Goal: Information Seeking & Learning: Learn about a topic

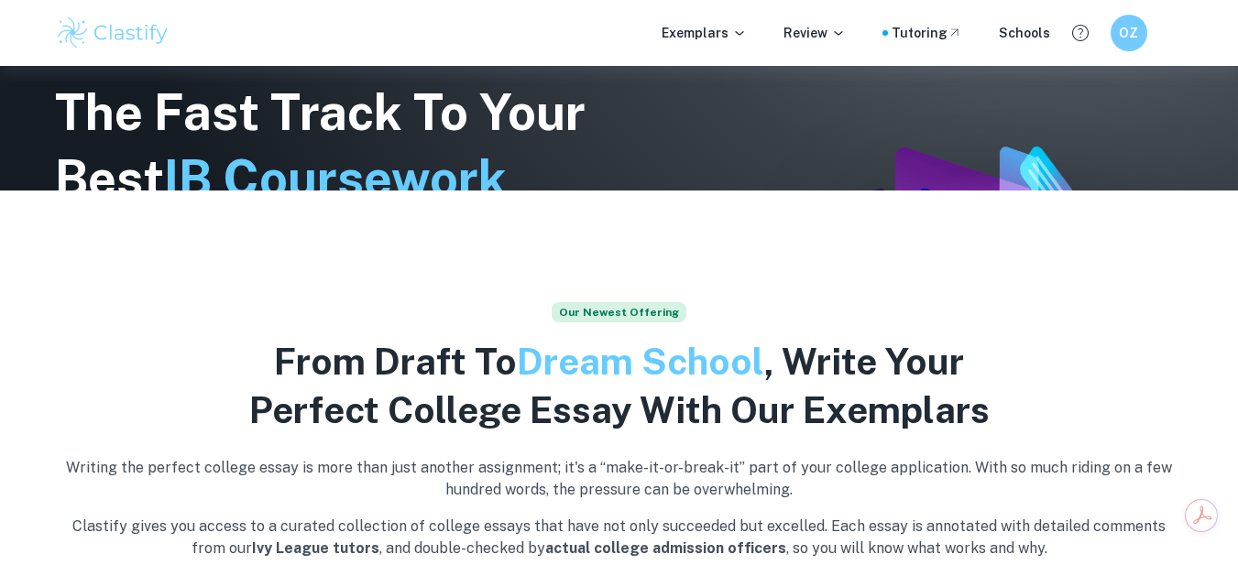
scroll to position [367, 0]
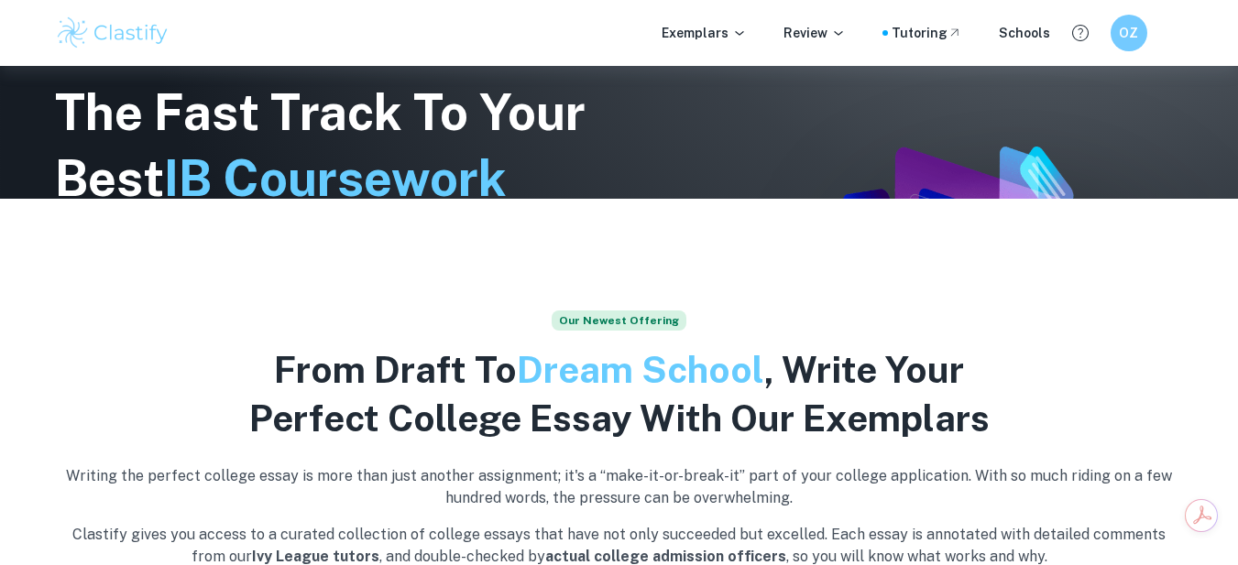
click at [126, 41] on img at bounding box center [113, 33] width 116 height 37
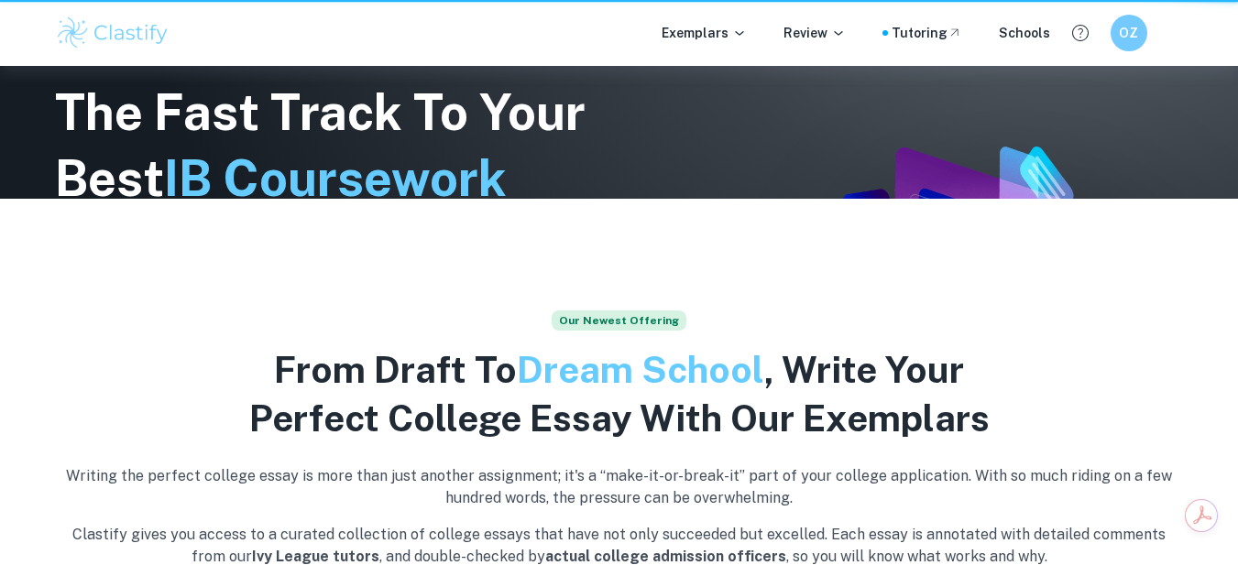
scroll to position [0, 0]
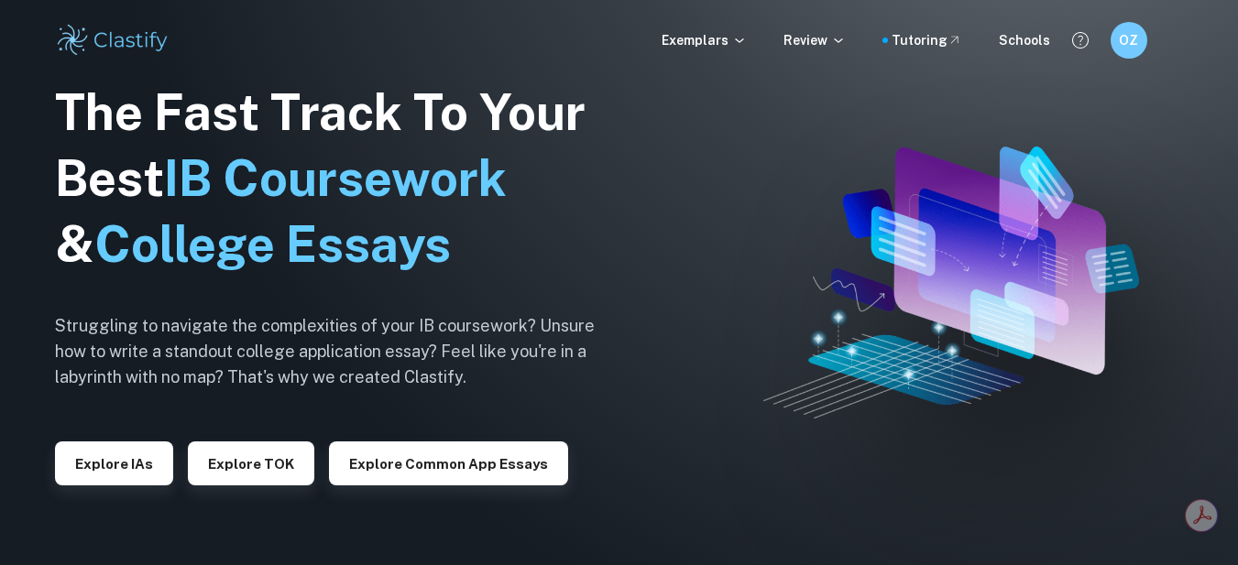
click at [96, 38] on img at bounding box center [113, 40] width 116 height 37
click at [81, 38] on img at bounding box center [113, 40] width 116 height 37
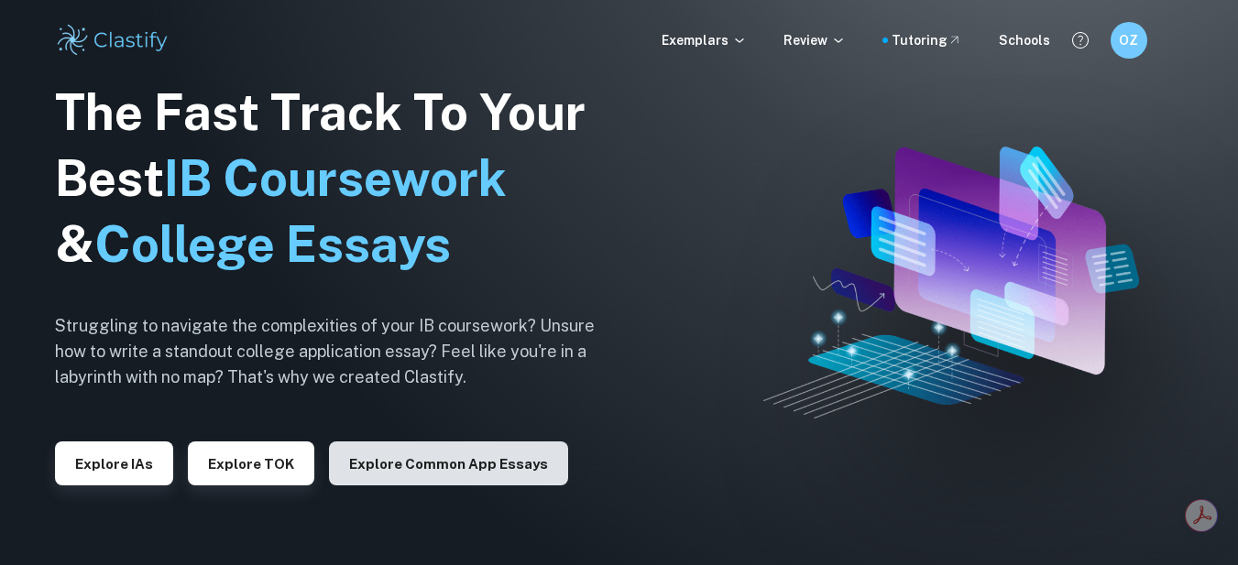
click at [405, 467] on button "Explore Common App essays" at bounding box center [448, 464] width 239 height 44
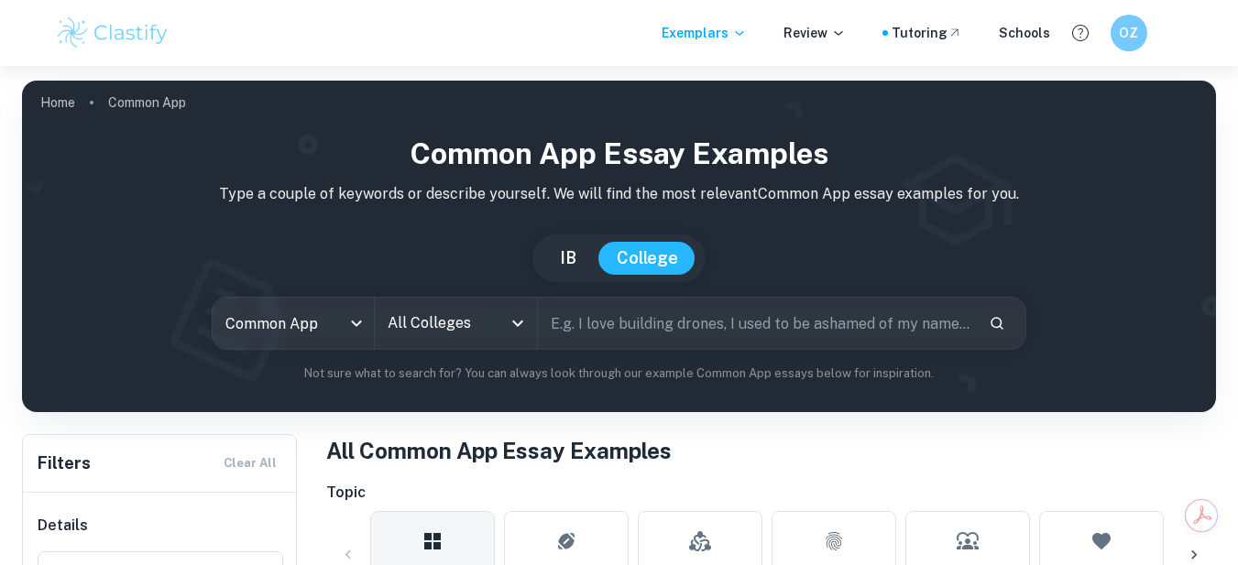
click at [570, 263] on button "IB" at bounding box center [568, 258] width 53 height 33
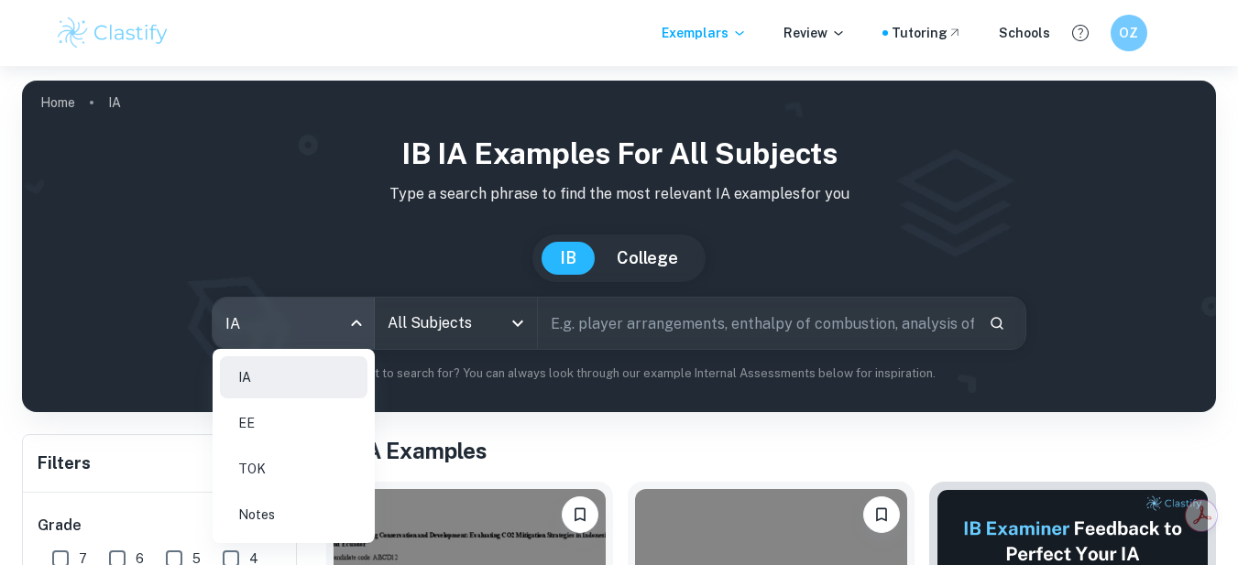
click at [269, 320] on body "We value your privacy We use cookies to enhance your browsing experience, serve…" at bounding box center [619, 348] width 1238 height 565
click at [291, 434] on li "EE" at bounding box center [294, 423] width 148 height 42
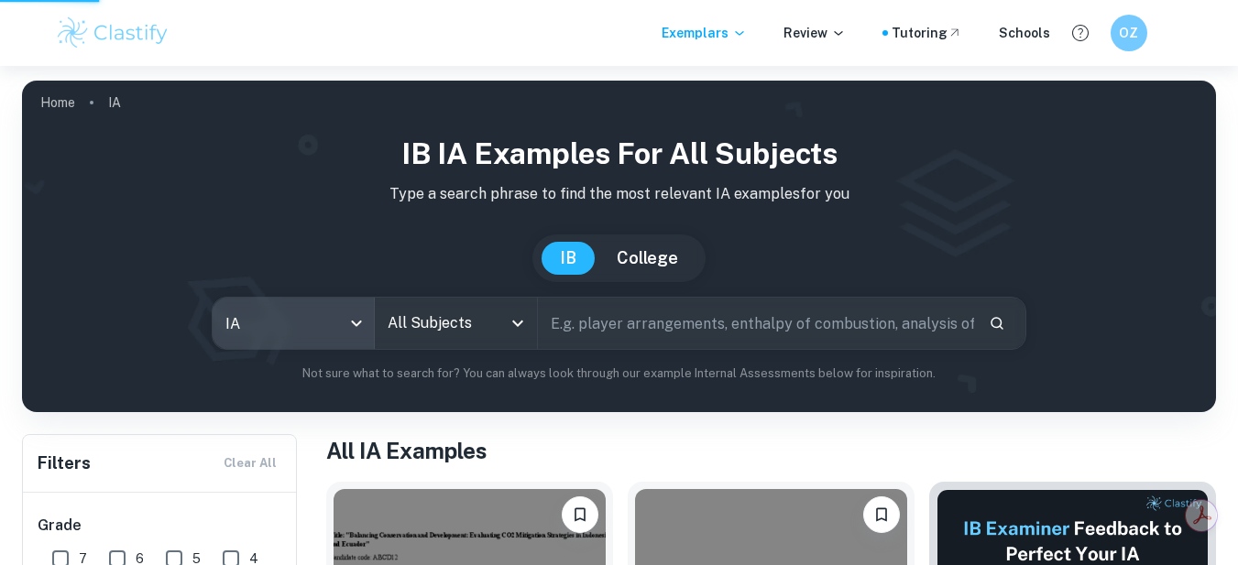
click at [434, 323] on div at bounding box center [619, 282] width 1238 height 565
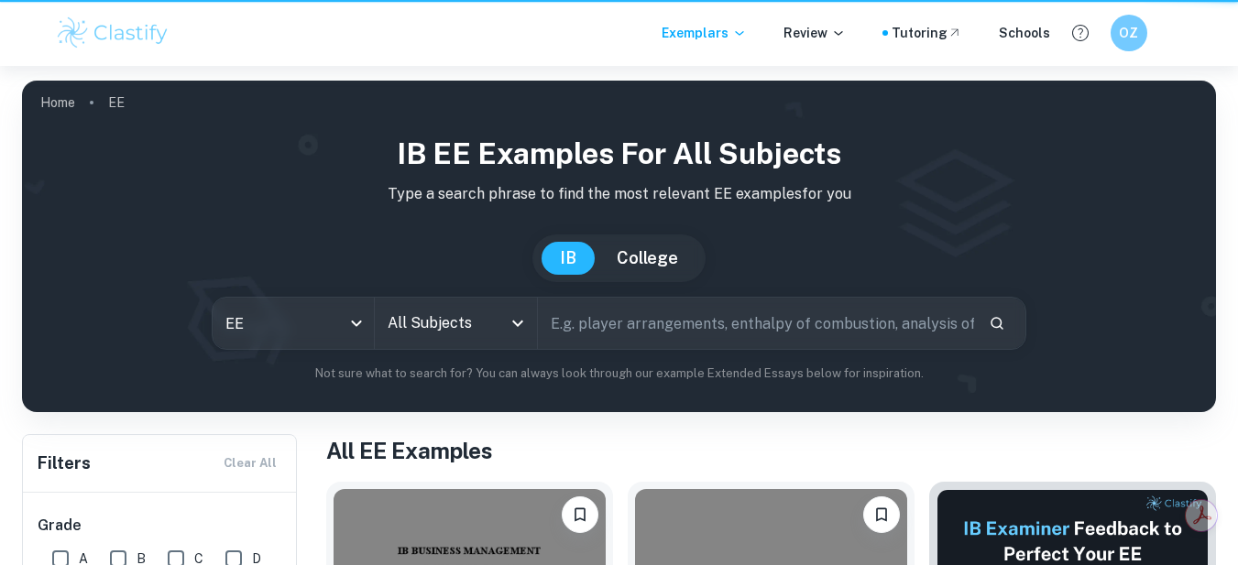
type input "ee"
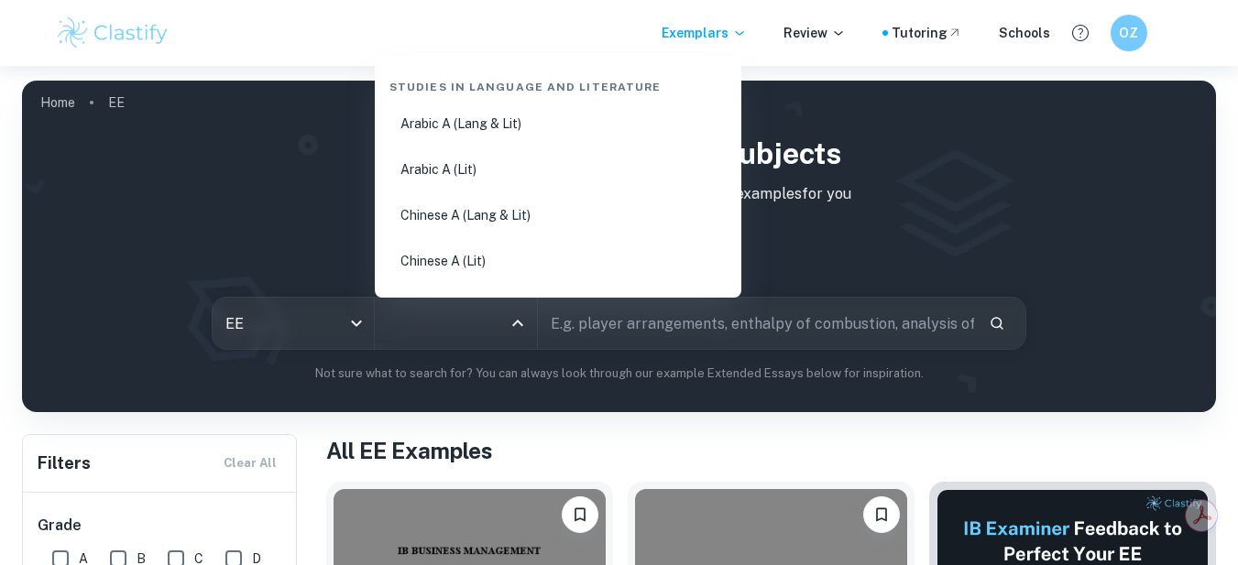
click at [444, 325] on input "All Subjects" at bounding box center [442, 323] width 118 height 35
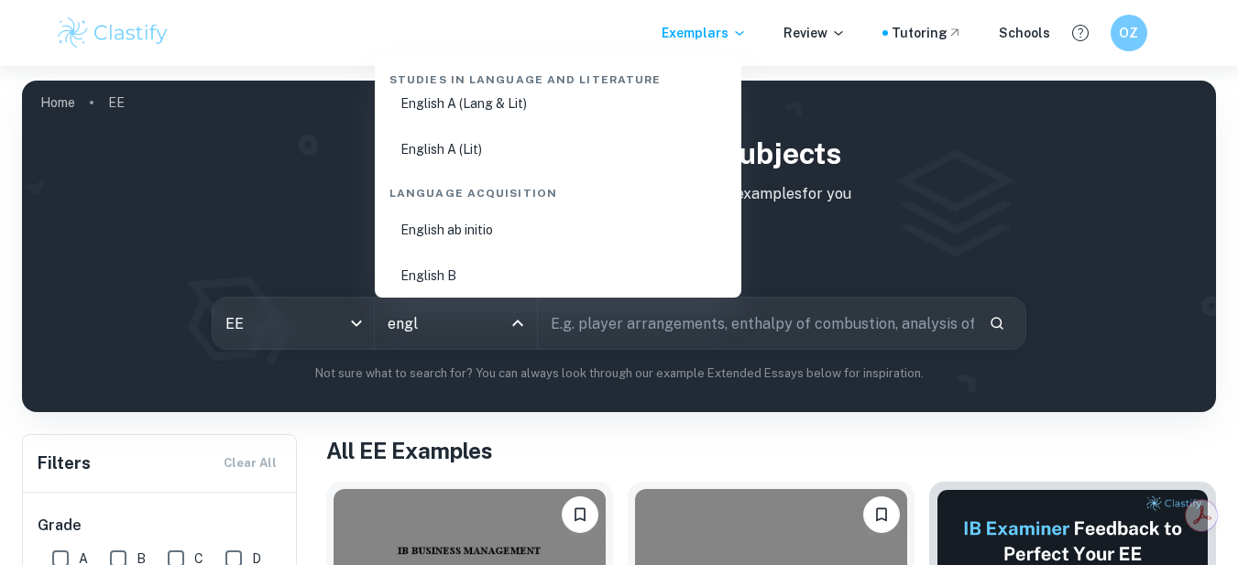
scroll to position [27, 0]
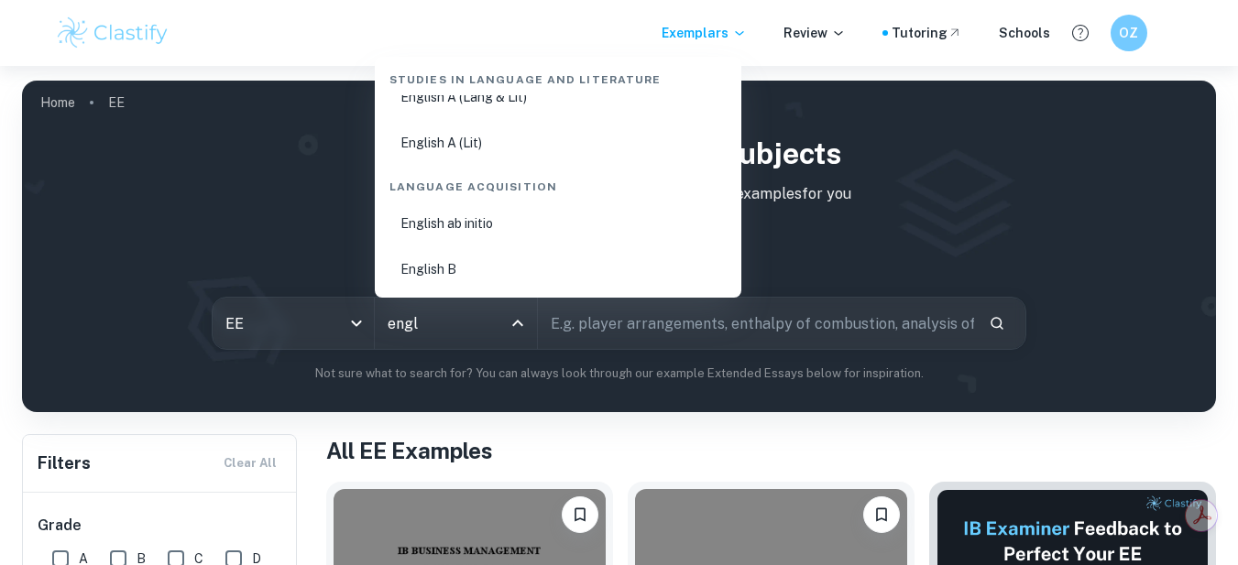
click at [505, 271] on li "English B" at bounding box center [558, 269] width 352 height 42
type input "English B"
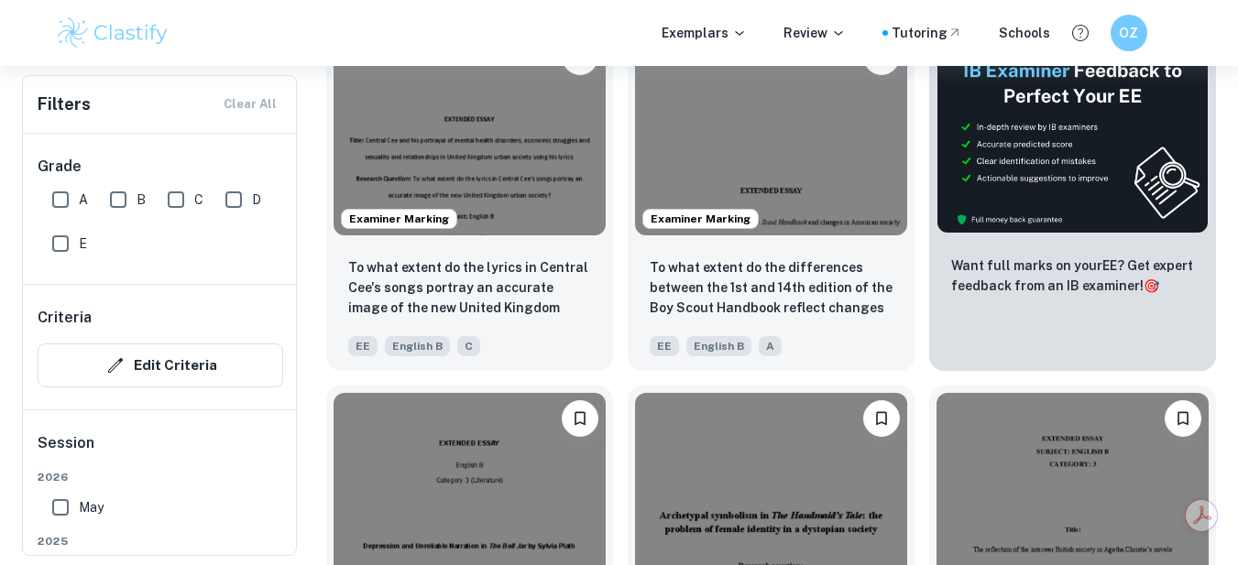
click at [62, 203] on input "A" at bounding box center [60, 199] width 37 height 37
checkbox input "true"
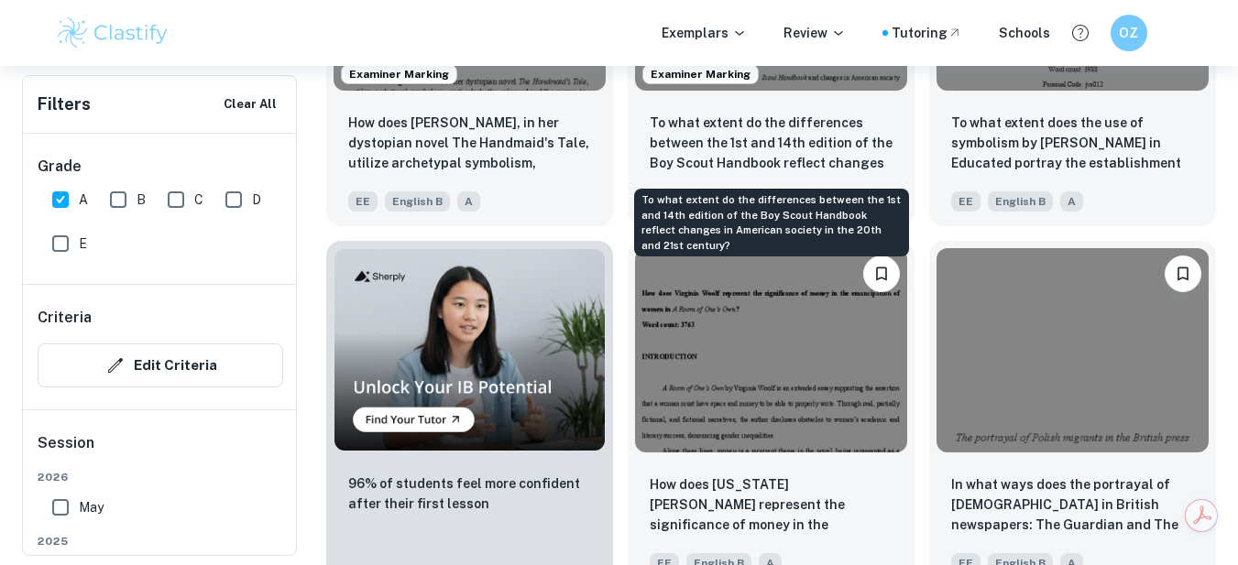
scroll to position [916, 0]
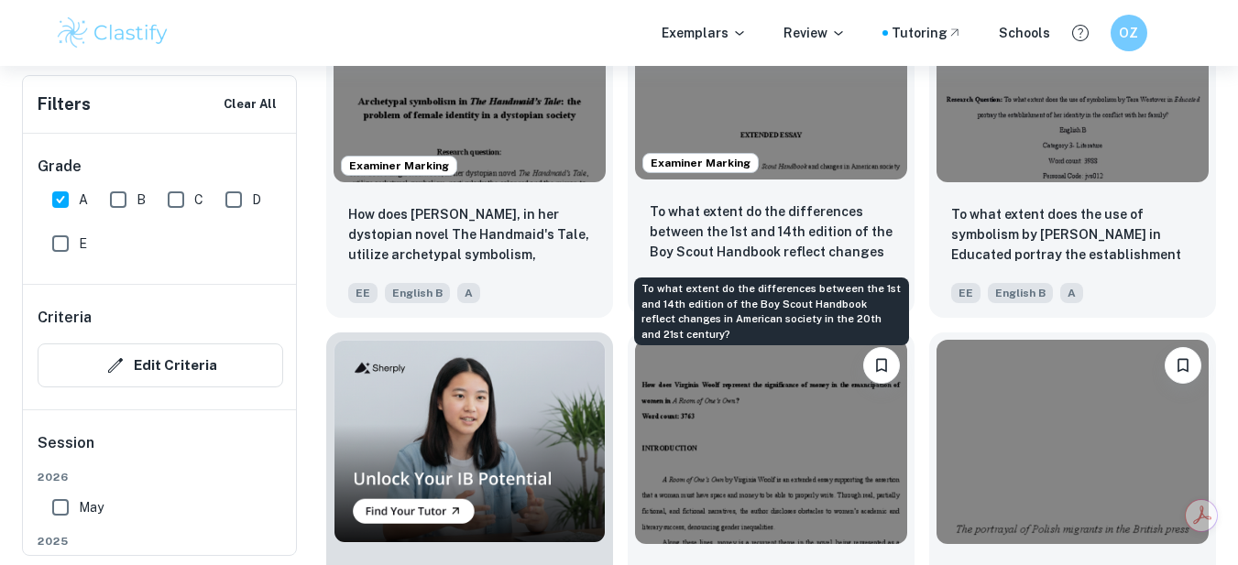
click at [781, 207] on p "To what extent do the differences between the 1st and 14th edition of the Boy S…" at bounding box center [771, 233] width 243 height 62
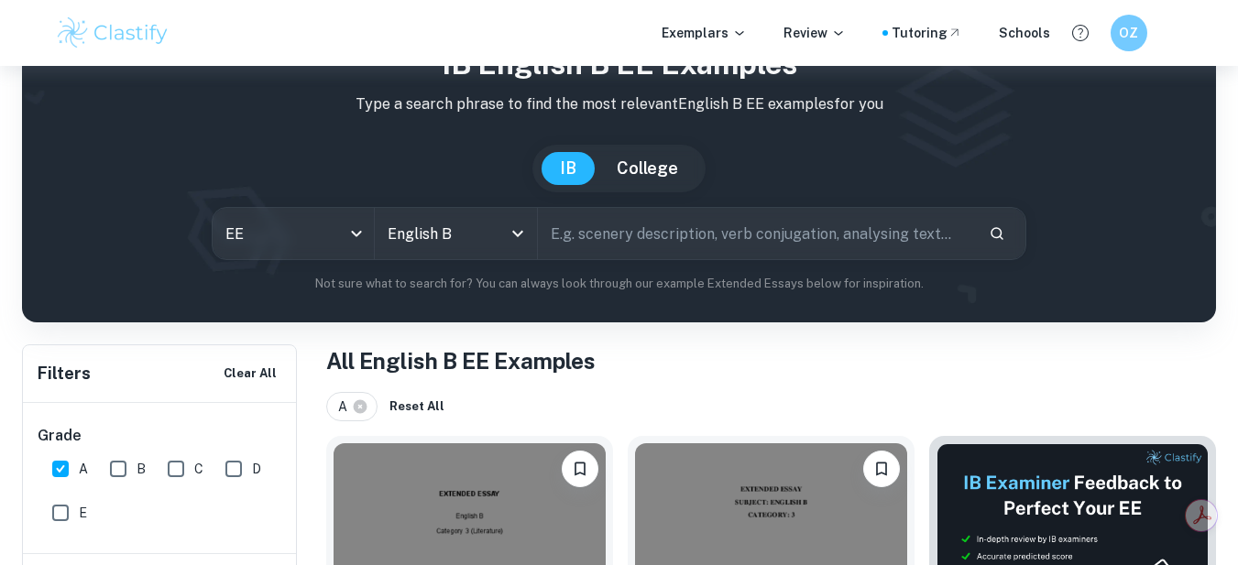
scroll to position [92, 0]
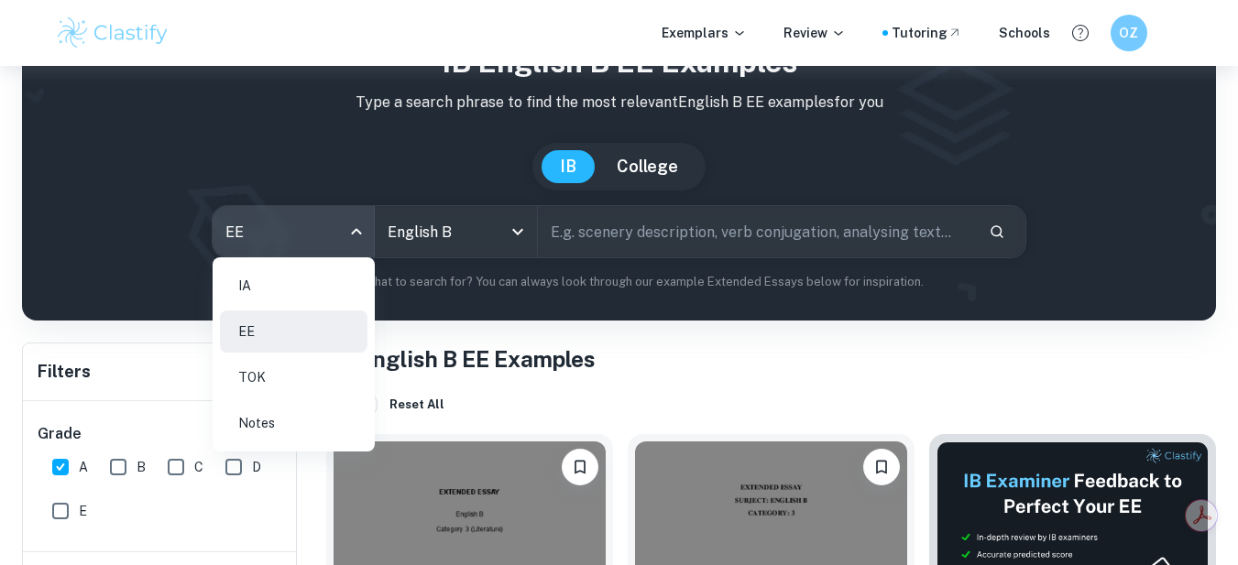
click at [331, 210] on body "We value your privacy We use cookies to enhance your browsing experience, serve…" at bounding box center [619, 256] width 1238 height 565
click at [326, 285] on li "IA" at bounding box center [294, 286] width 148 height 42
checkbox input "false"
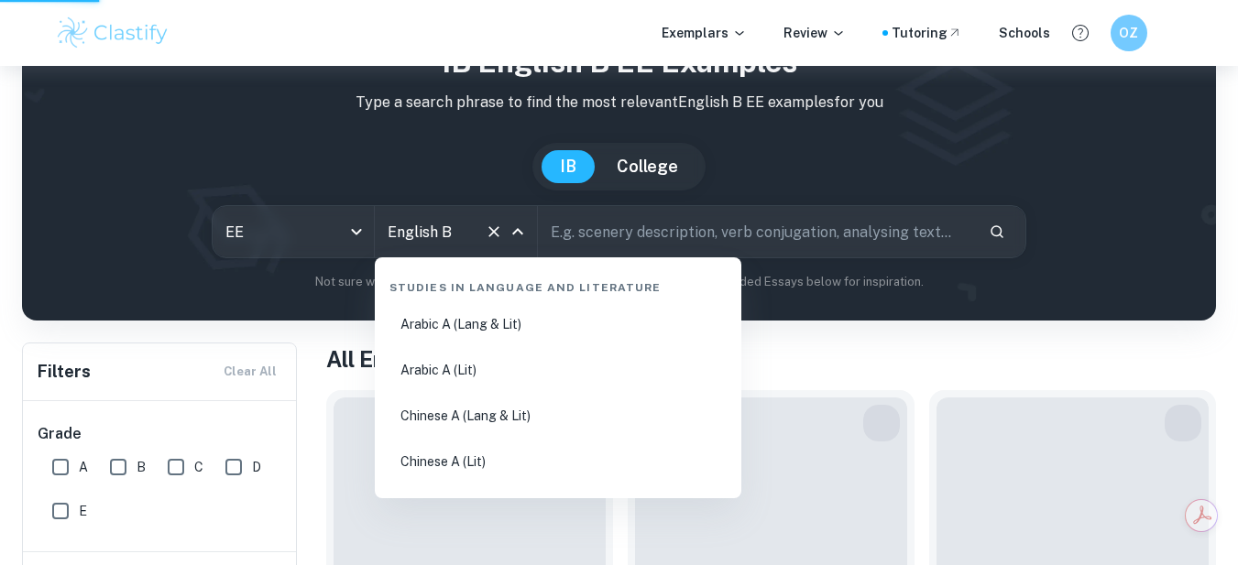
click at [431, 236] on input "English B" at bounding box center [430, 231] width 94 height 35
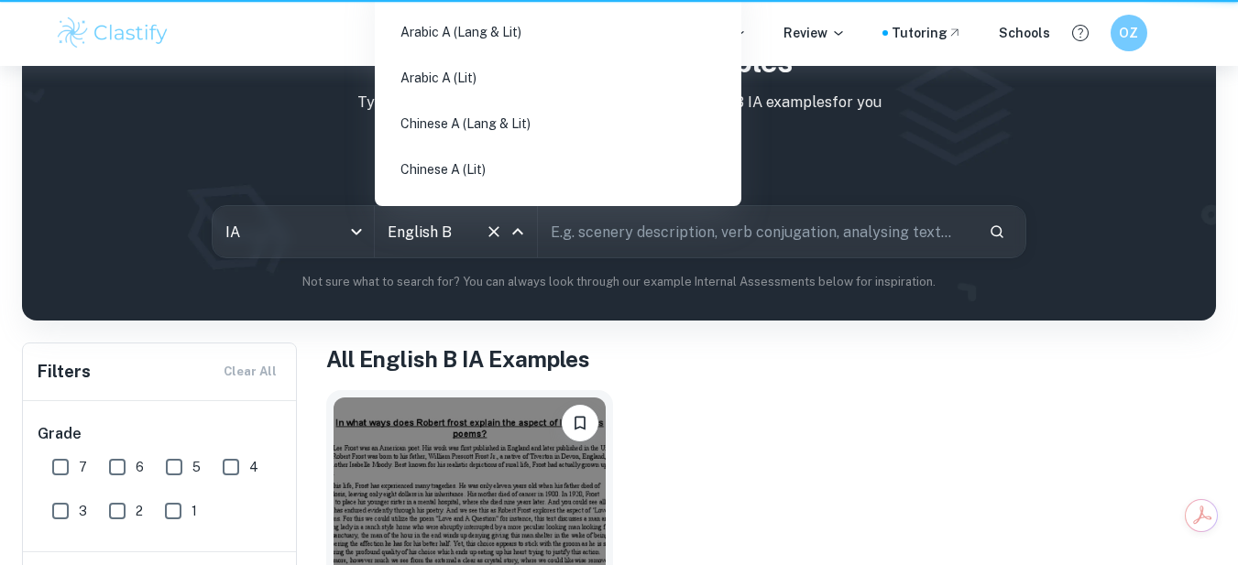
type input "ia"
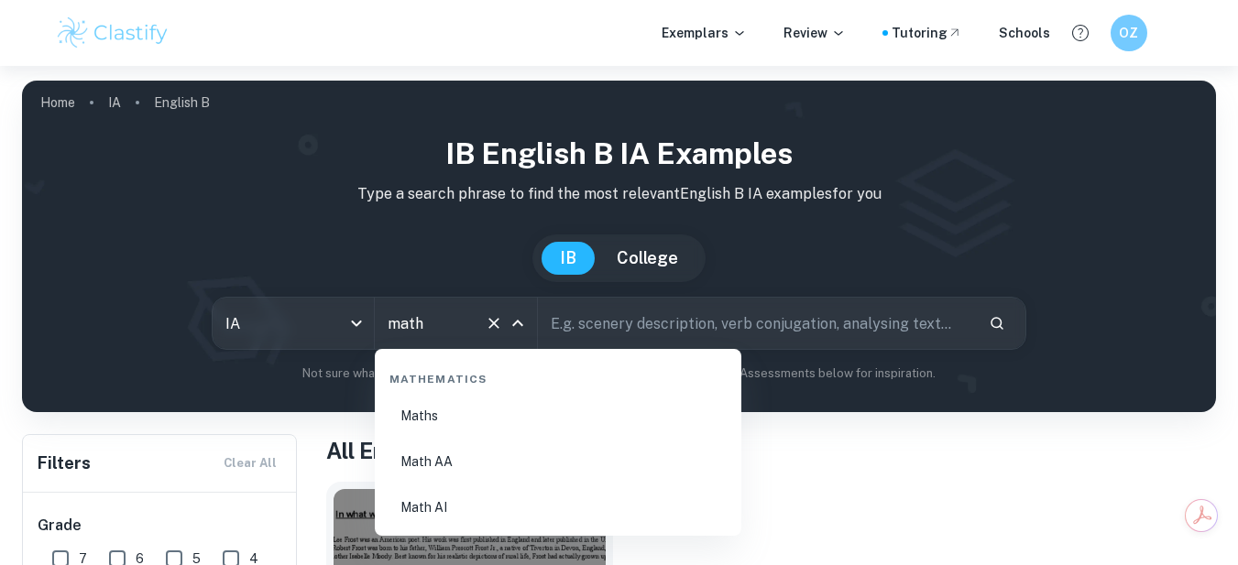
click at [477, 455] on li "Math AA" at bounding box center [558, 462] width 352 height 42
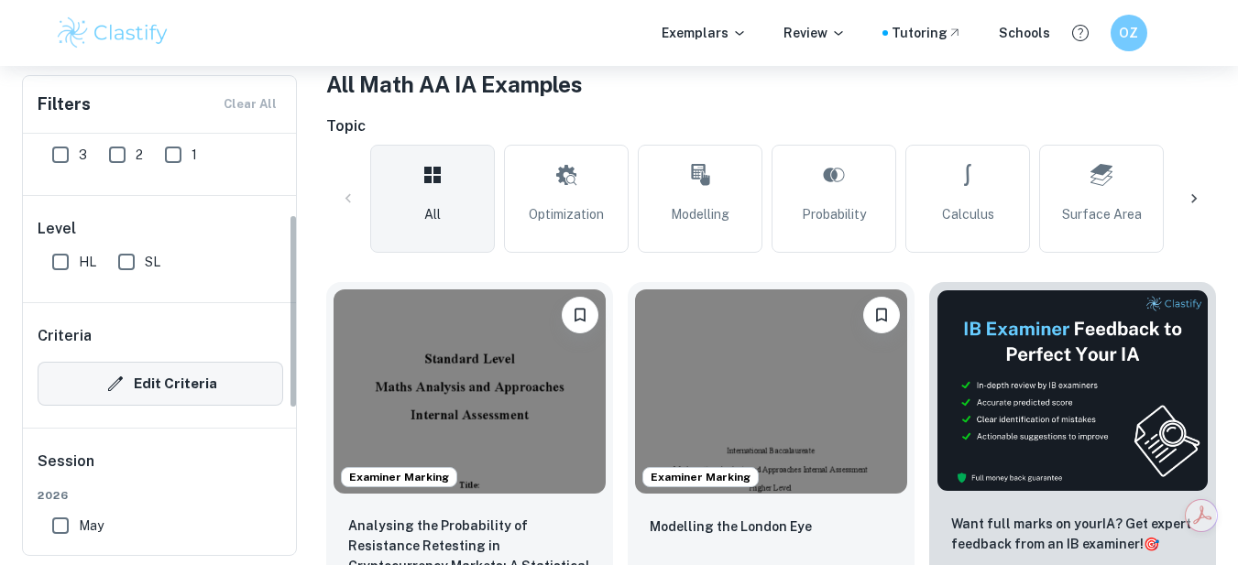
scroll to position [183, 0]
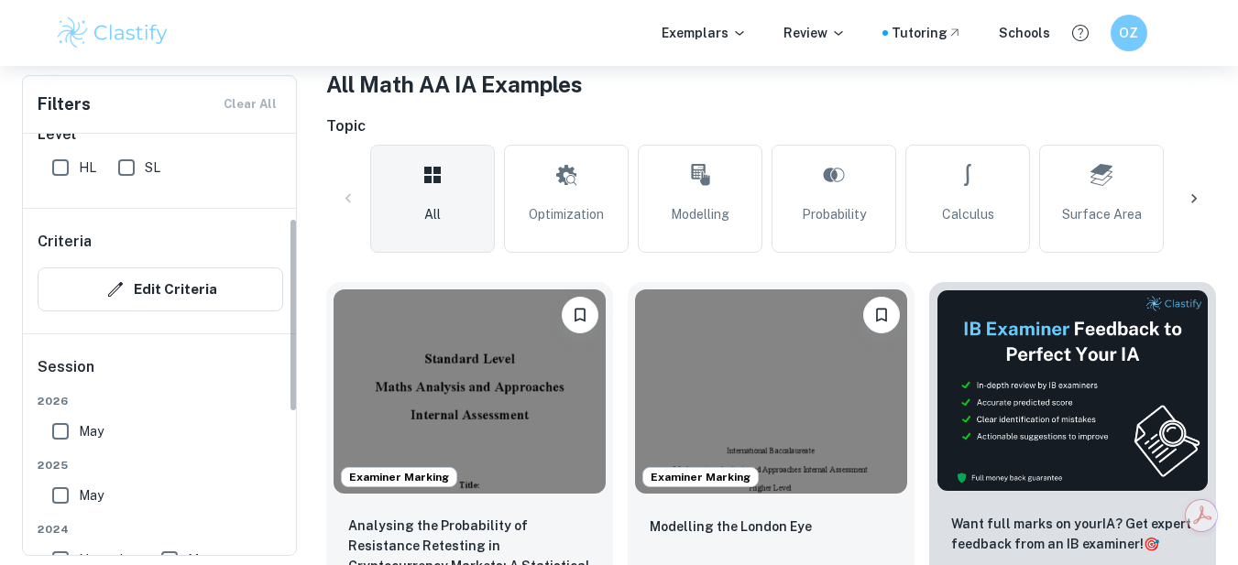
type input "Math AA"
click at [148, 170] on span "SL" at bounding box center [153, 168] width 16 height 20
click at [145, 170] on input "SL" at bounding box center [126, 167] width 37 height 37
checkbox input "true"
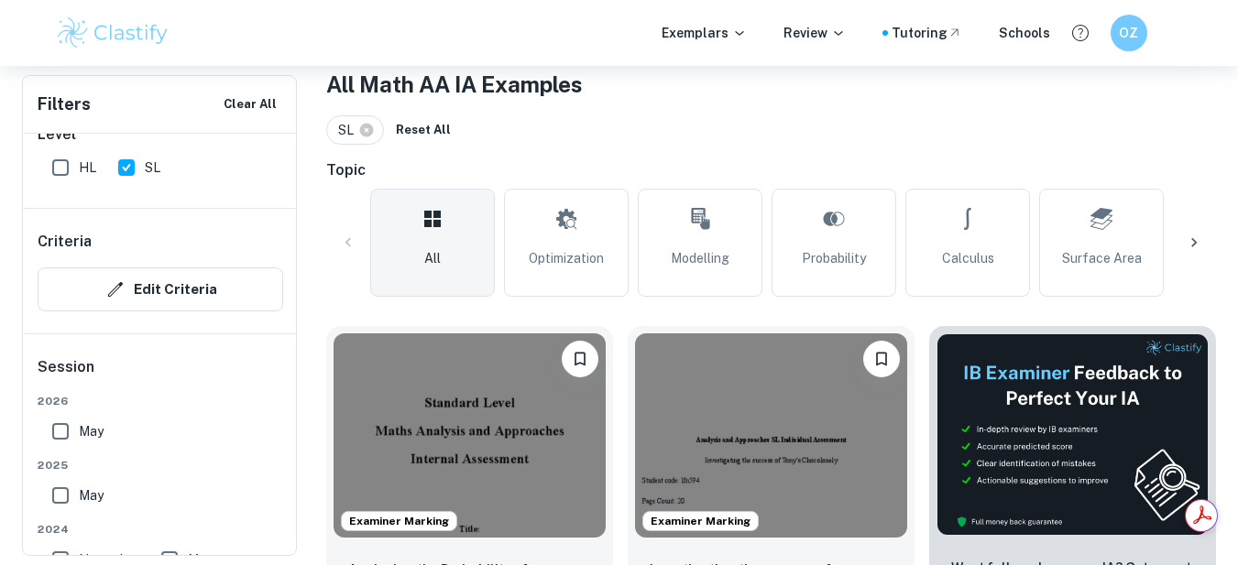
click at [1191, 240] on icon at bounding box center [1194, 243] width 18 height 18
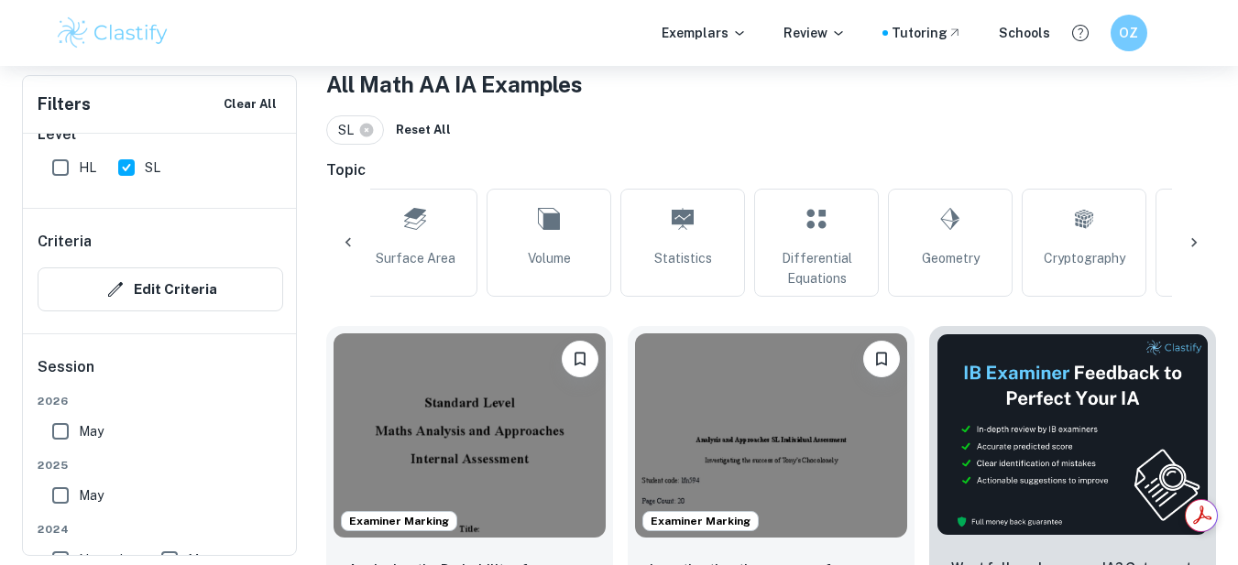
scroll to position [0, 737]
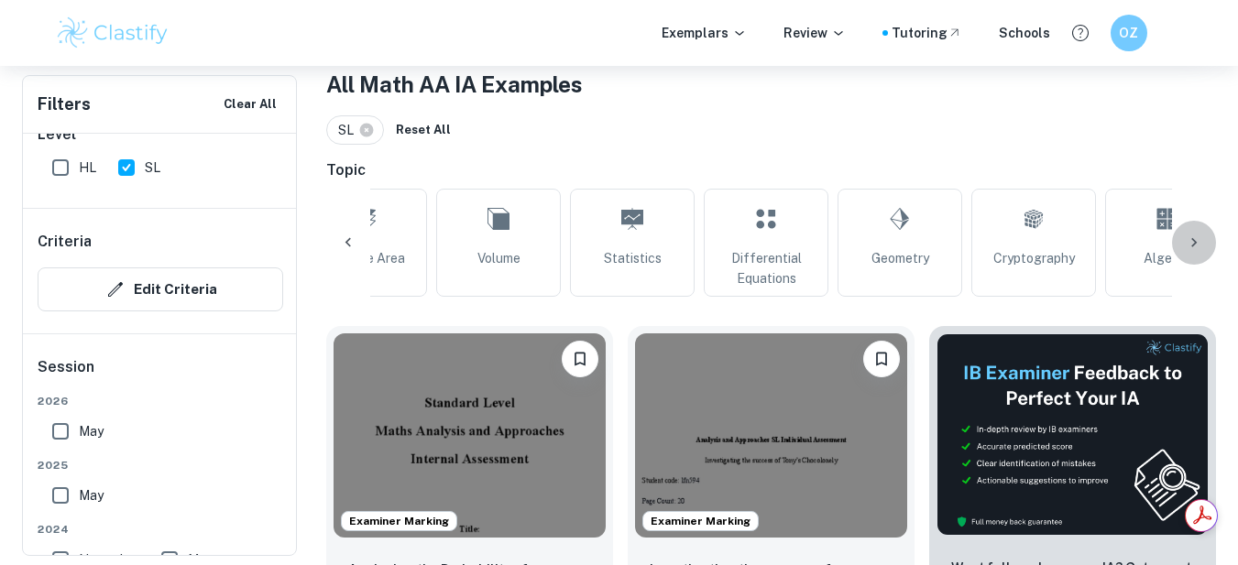
click at [1191, 240] on icon at bounding box center [1194, 243] width 18 height 18
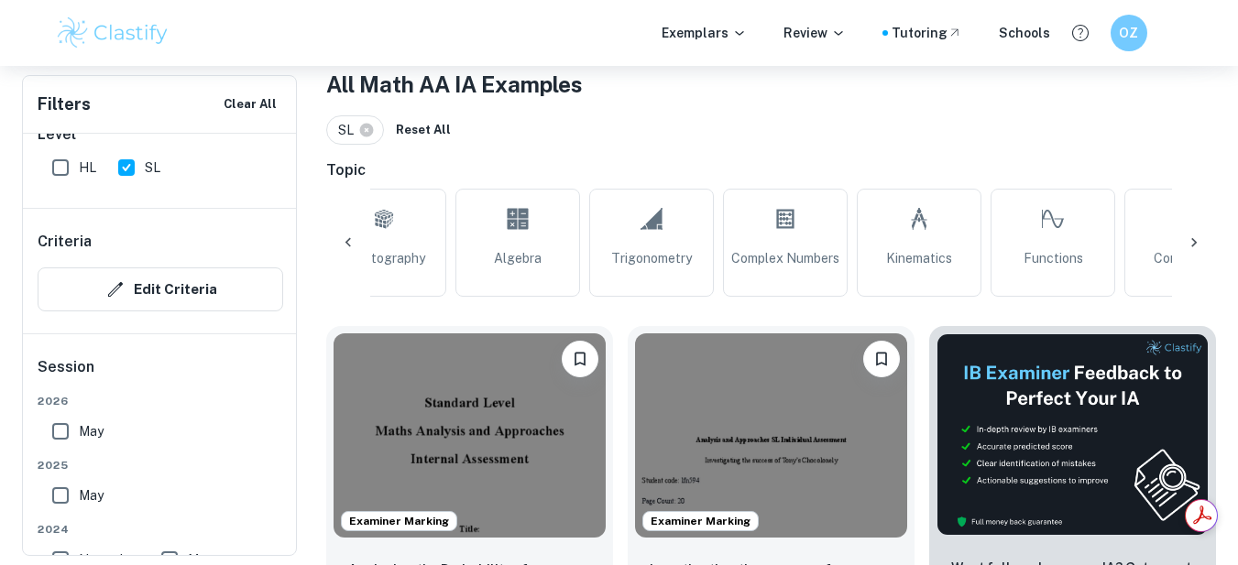
scroll to position [0, 1464]
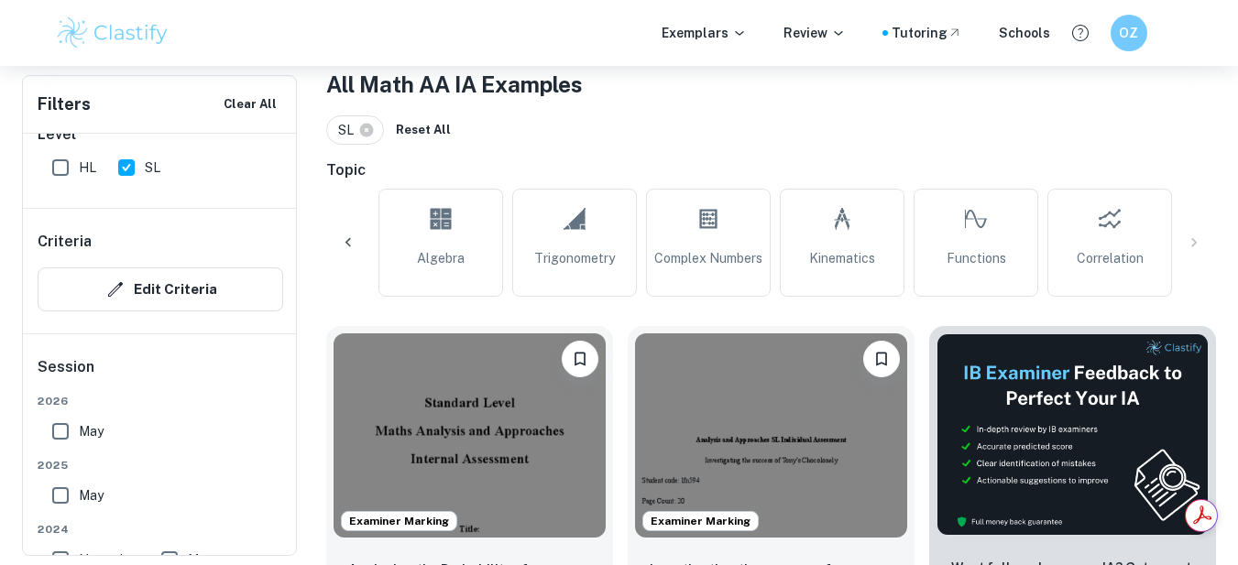
click at [363, 233] on div at bounding box center [348, 243] width 44 height 44
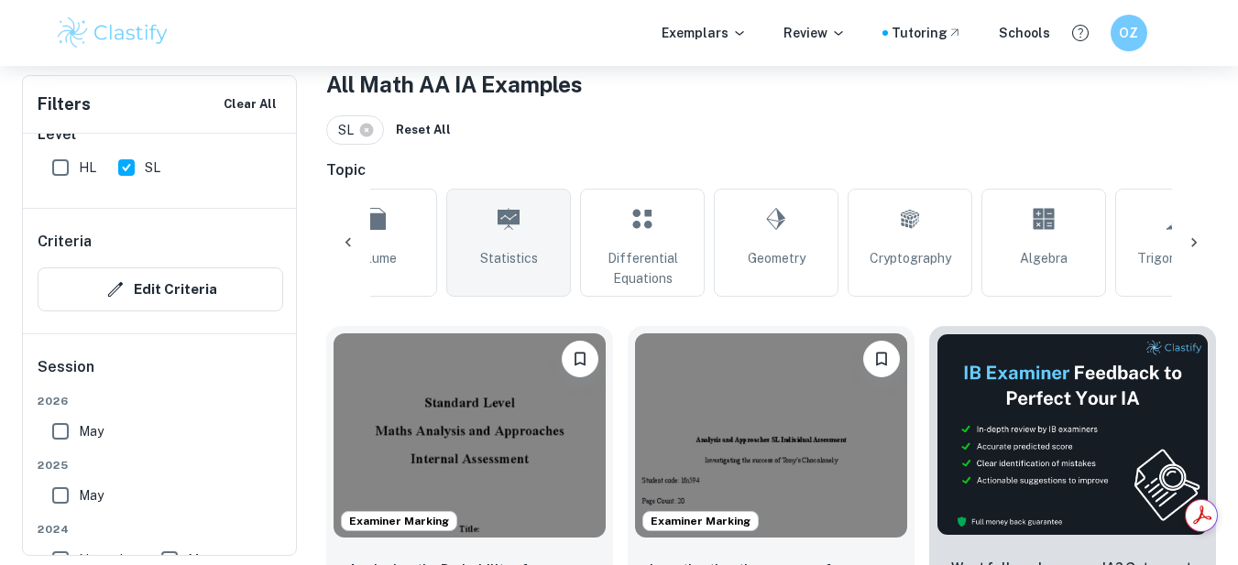
scroll to position [0, 727]
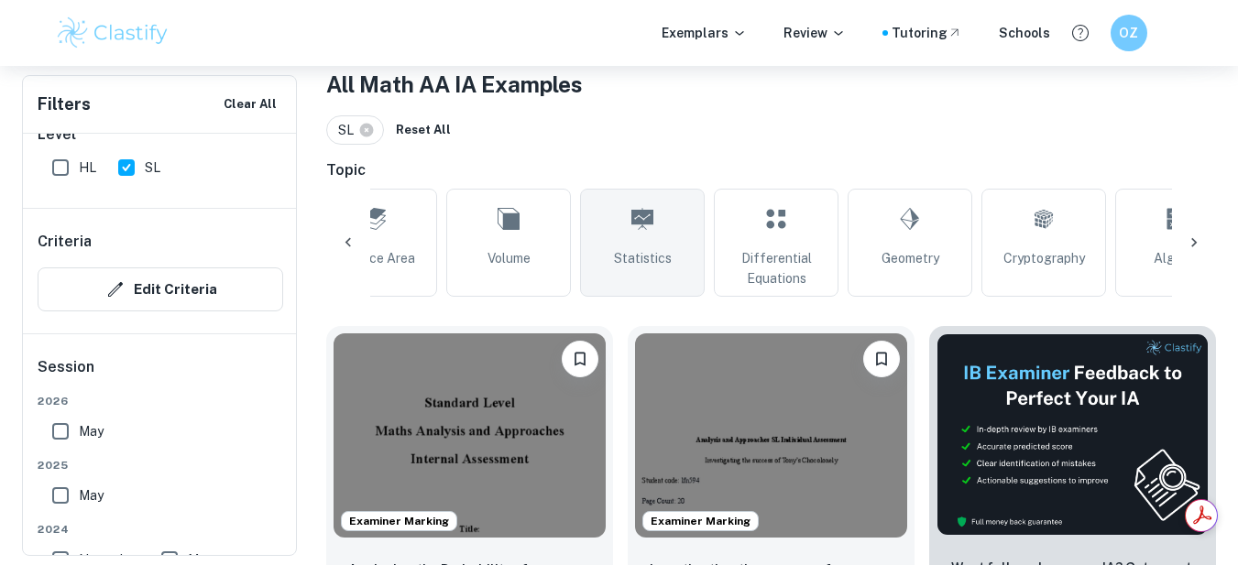
click at [675, 253] on link "Statistics" at bounding box center [642, 243] width 125 height 108
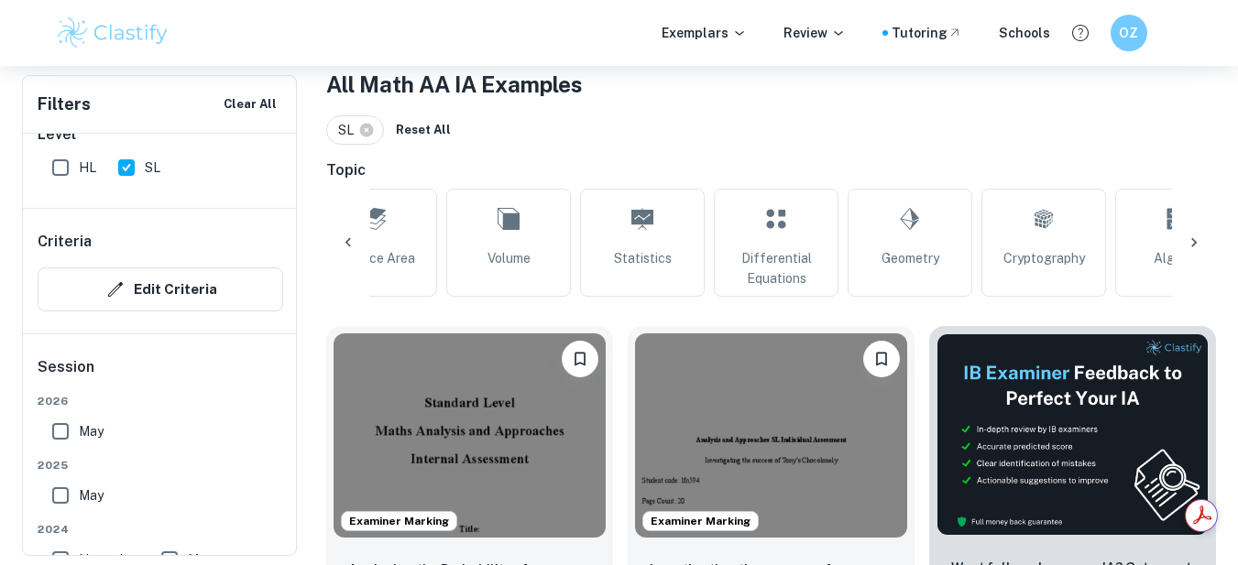
type input "Statistics"
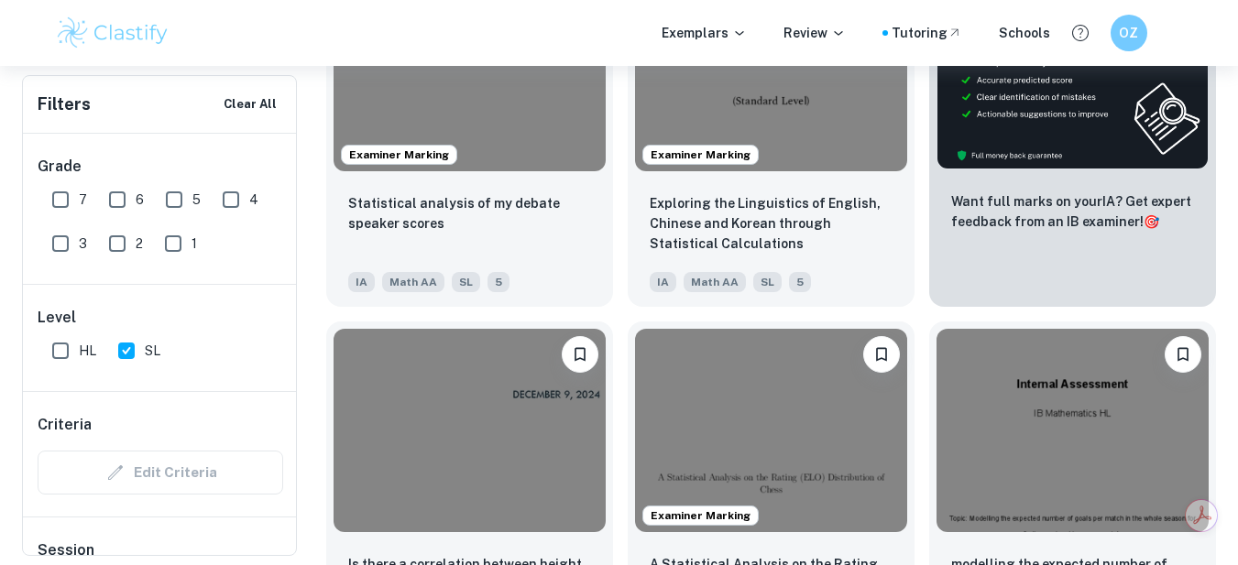
click at [60, 190] on input "7" at bounding box center [60, 199] width 37 height 37
checkbox input "true"
click at [115, 196] on input "6" at bounding box center [117, 199] width 37 height 37
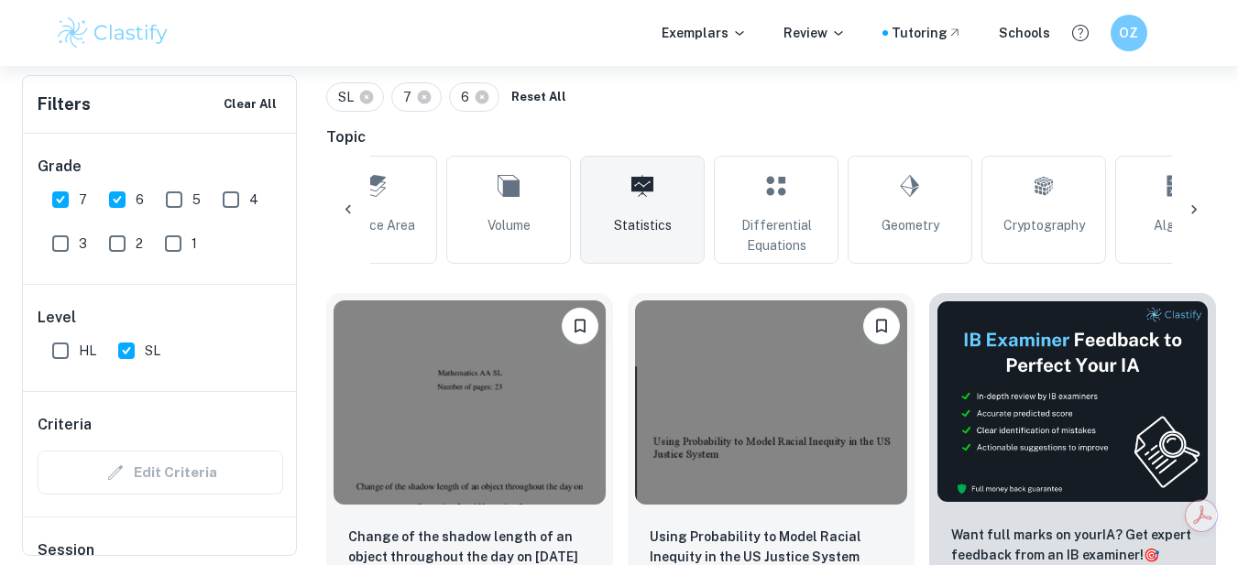
scroll to position [367, 0]
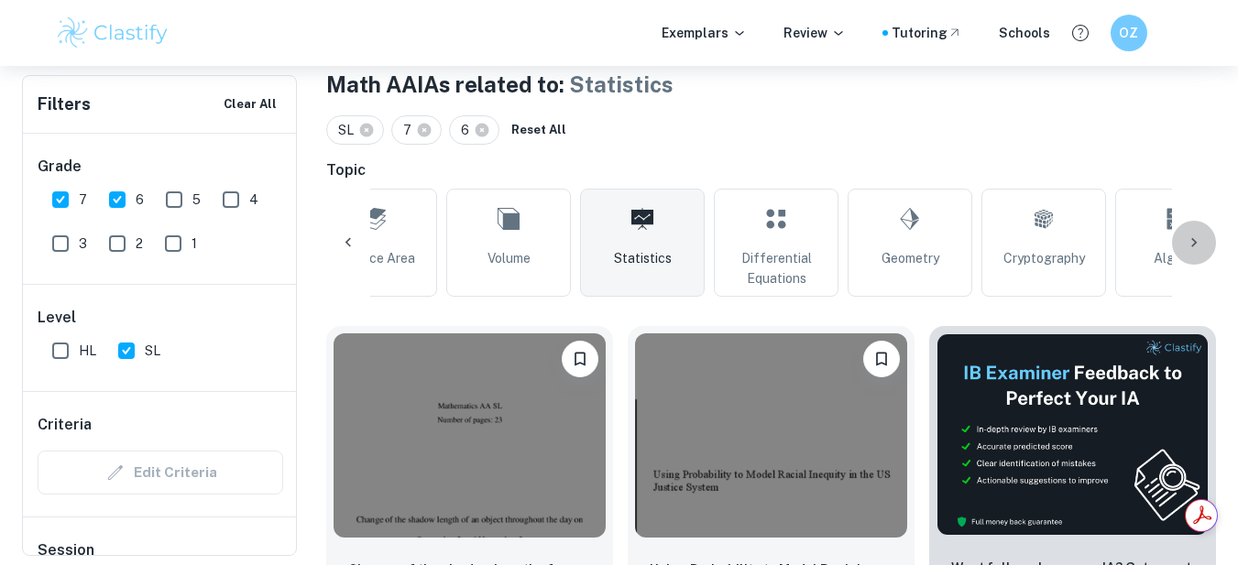
click at [1200, 234] on icon at bounding box center [1194, 243] width 18 height 18
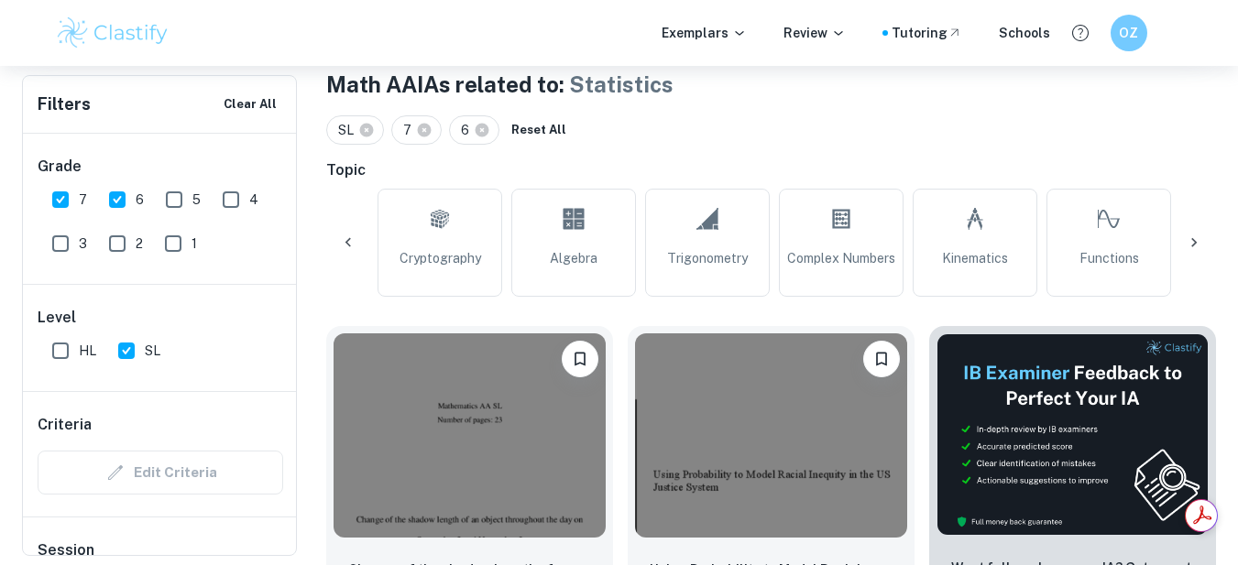
scroll to position [0, 1464]
click at [335, 241] on div at bounding box center [348, 243] width 44 height 44
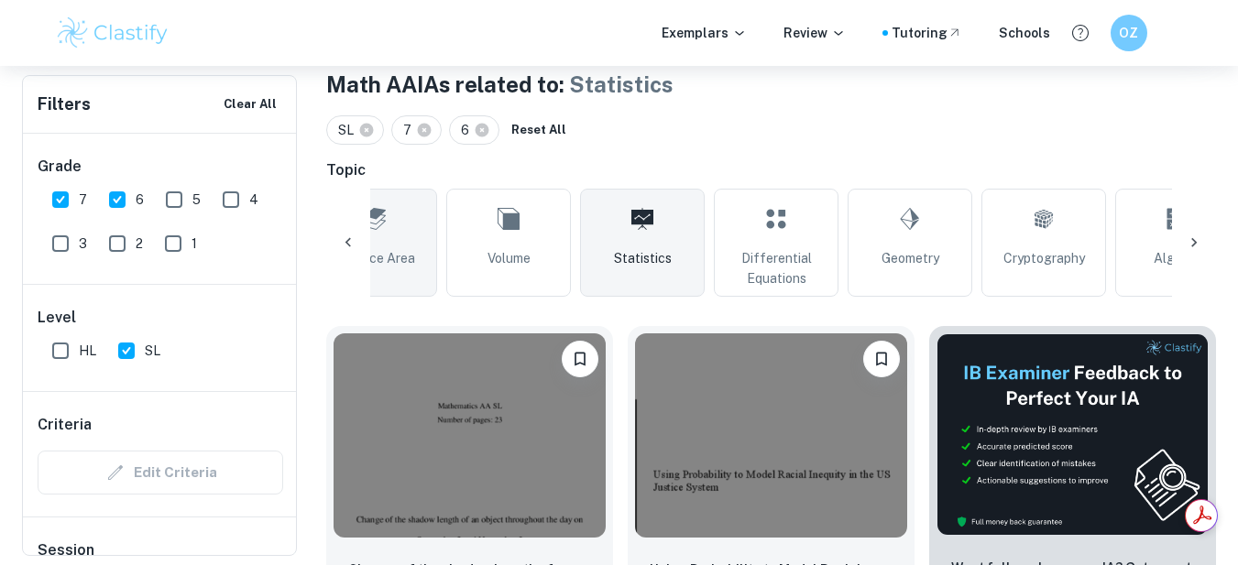
scroll to position [0, 727]
click at [350, 241] on icon at bounding box center [348, 243] width 18 height 18
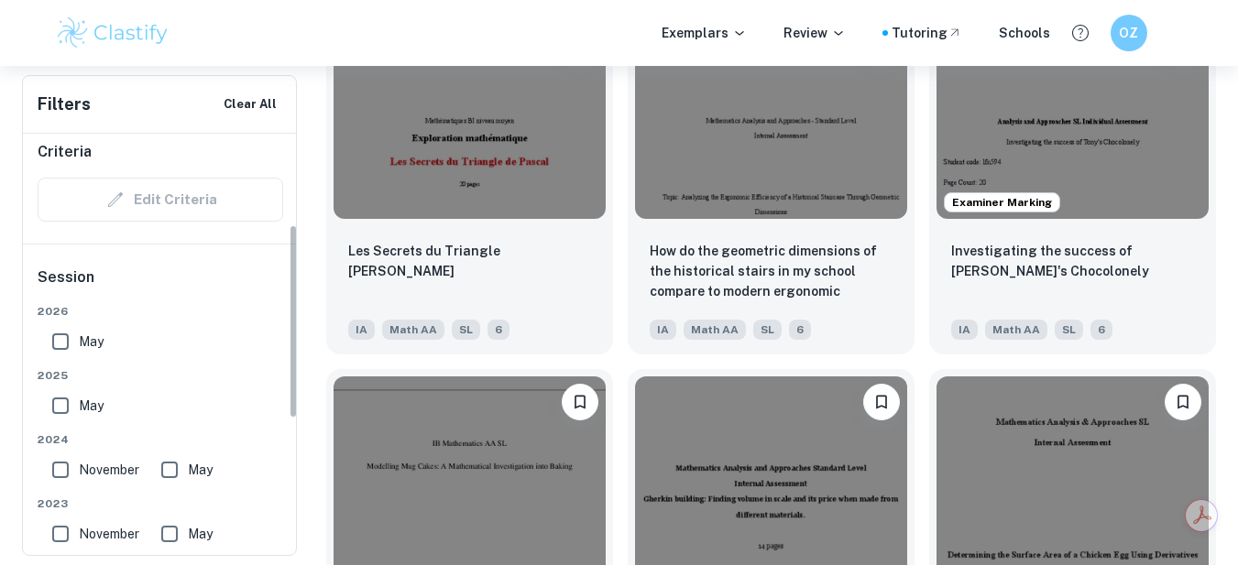
scroll to position [34, 0]
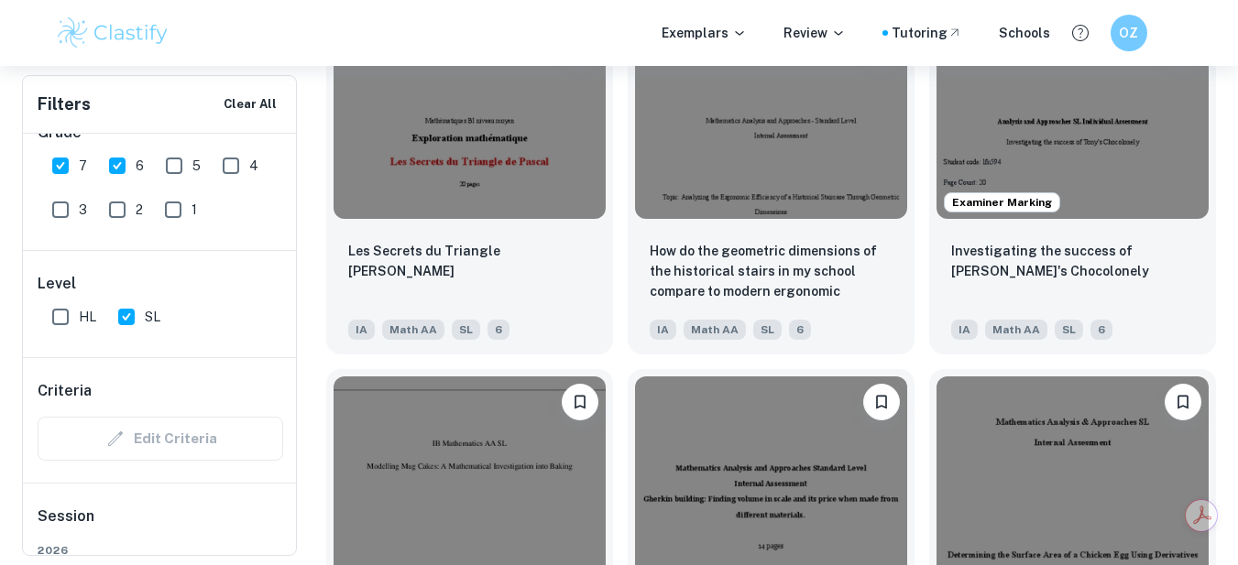
click at [129, 164] on input "6" at bounding box center [117, 166] width 37 height 37
checkbox input "false"
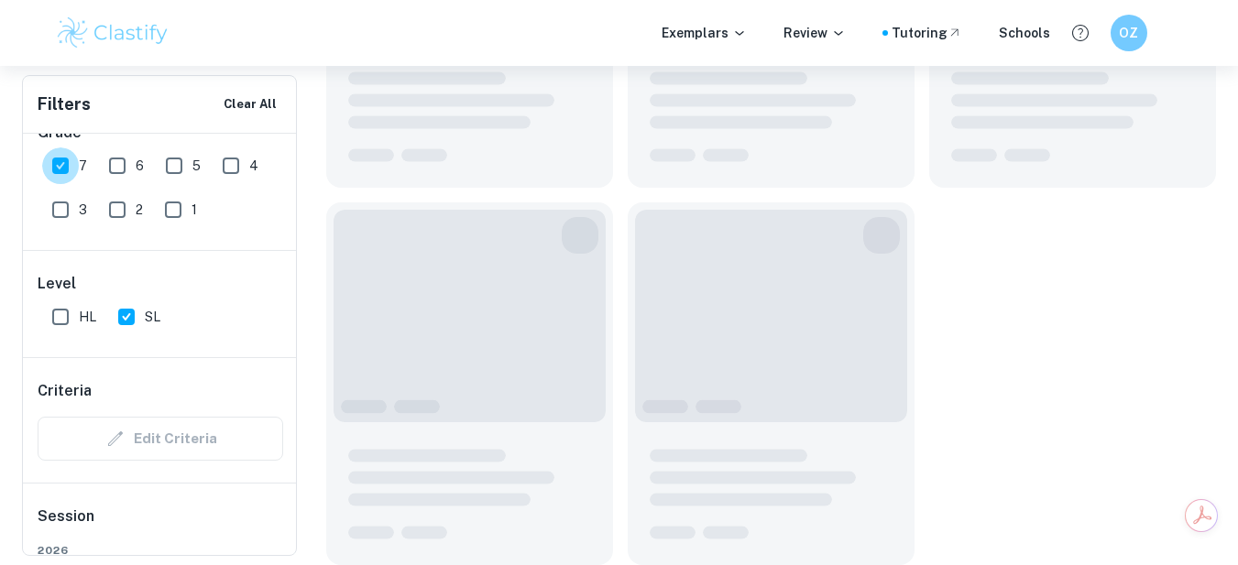
click at [71, 166] on input "7" at bounding box center [60, 166] width 37 height 37
checkbox input "false"
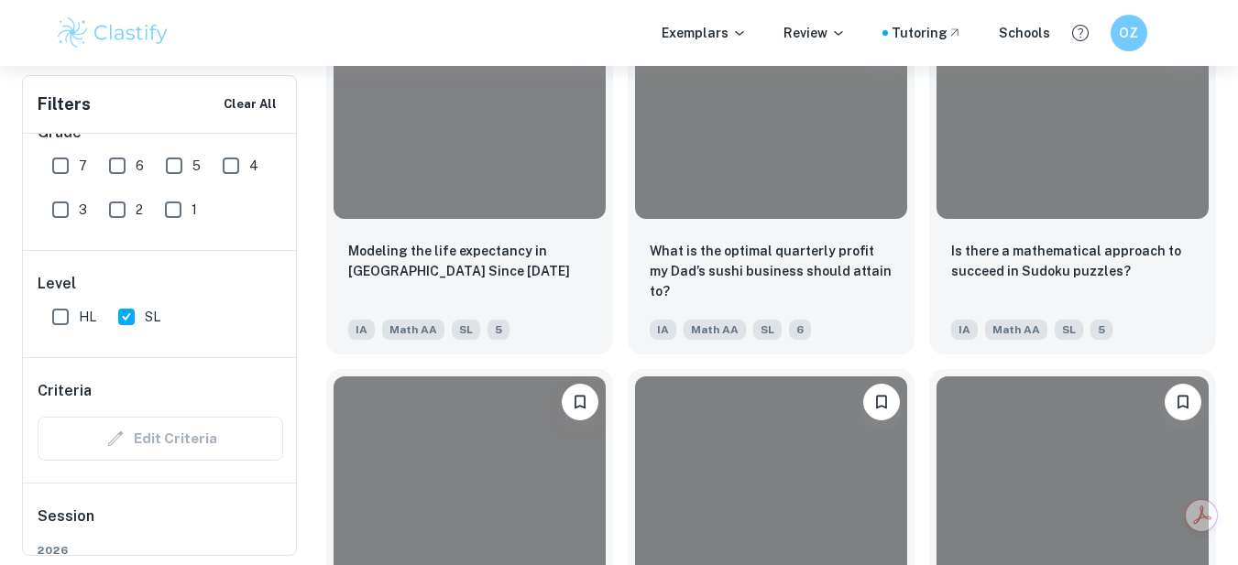
scroll to position [2756, 0]
